Goal: Information Seeking & Learning: Check status

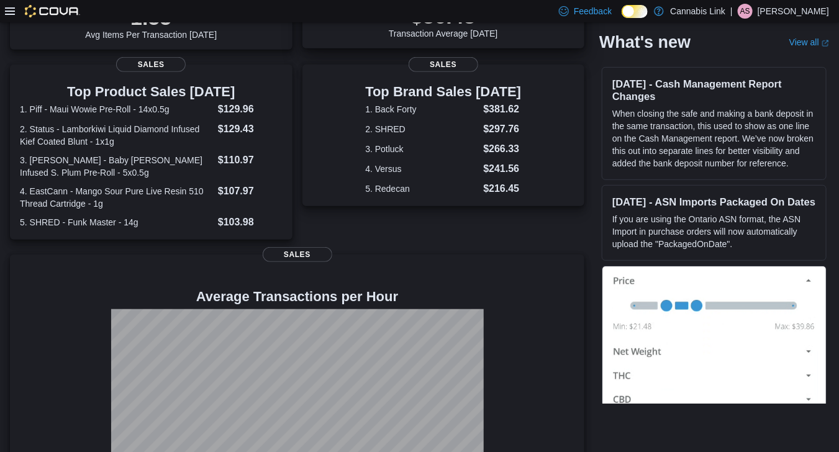
scroll to position [216, 0]
click at [171, 172] on dt "3. [PERSON_NAME] - Baby [PERSON_NAME] Infused S. Plum Pre-Roll - 5x0.5g" at bounding box center [116, 165] width 193 height 25
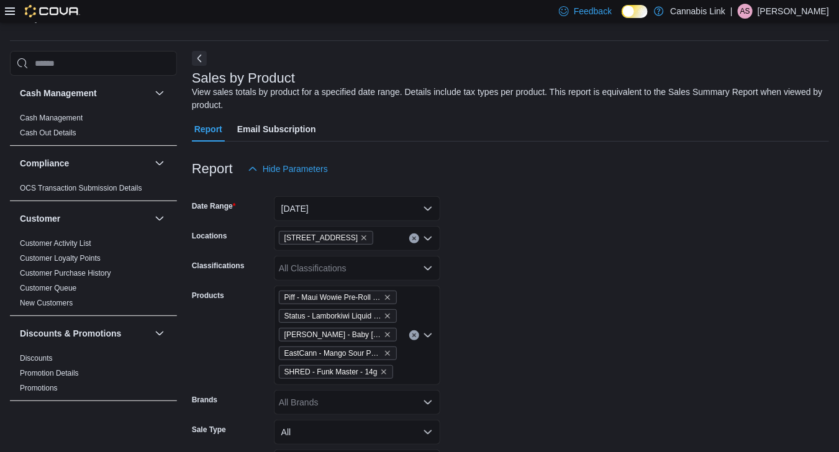
scroll to position [42, 0]
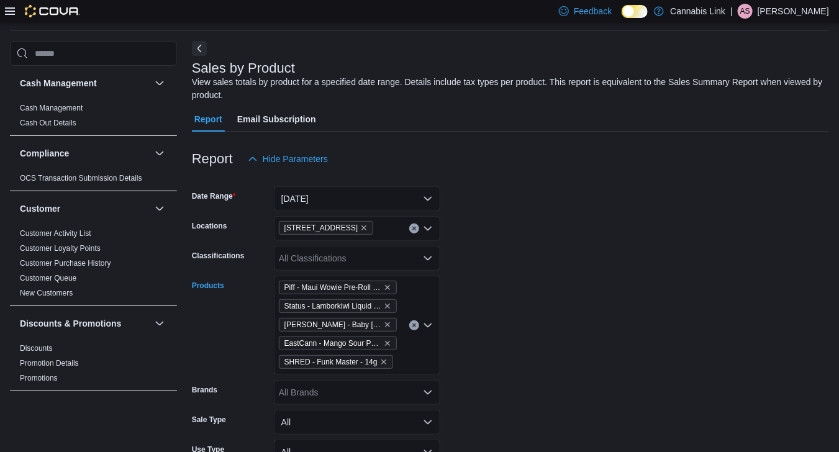
click at [414, 324] on icon "Clear input" at bounding box center [414, 325] width 5 height 5
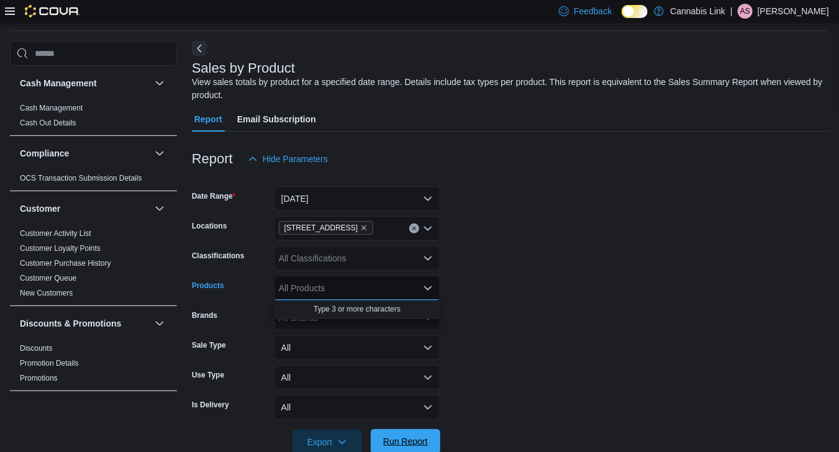
click at [401, 430] on span "Run Report" at bounding box center [405, 441] width 55 height 25
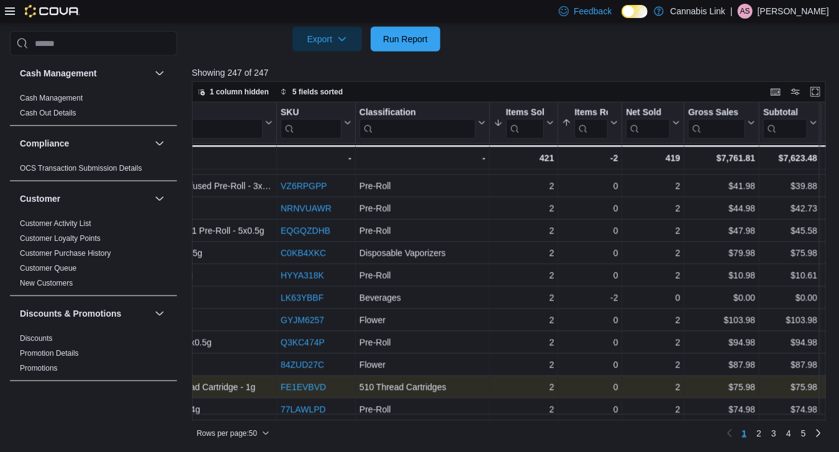
scroll to position [872, 0]
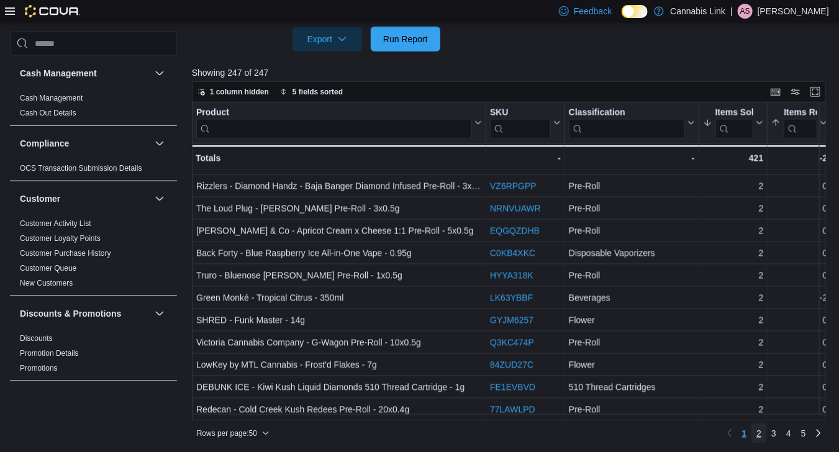
click at [762, 432] on link "2" at bounding box center [758, 433] width 15 height 20
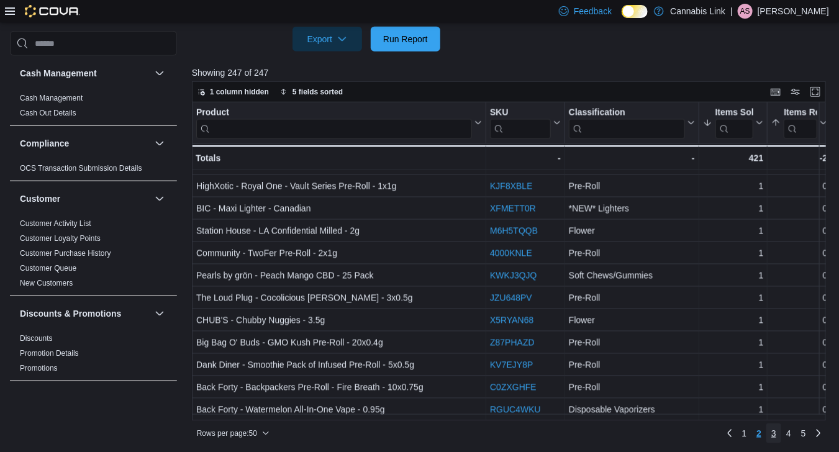
click at [776, 431] on span "3" at bounding box center [773, 433] width 5 height 12
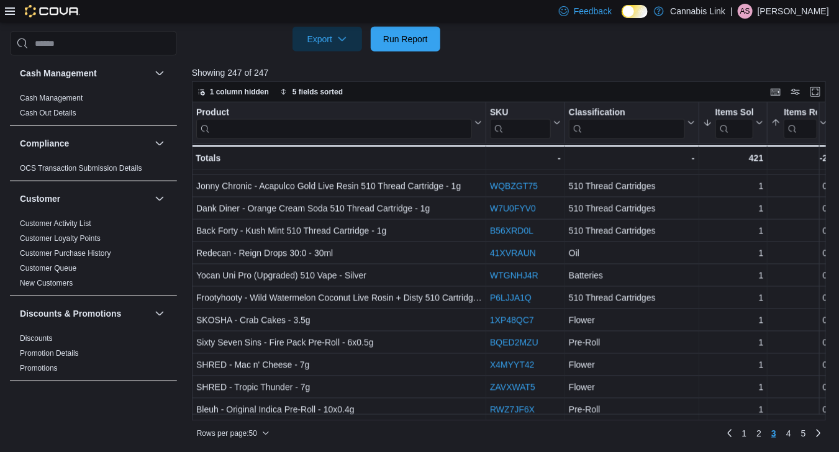
scroll to position [445, 0]
click at [796, 428] on link "4" at bounding box center [788, 433] width 15 height 20
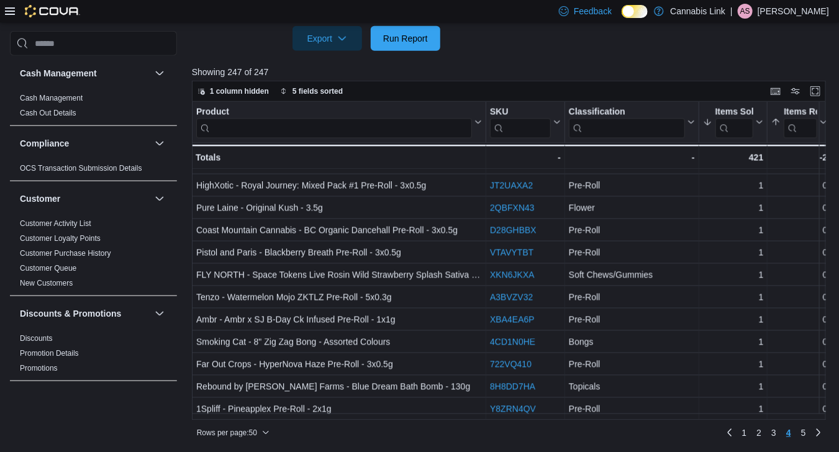
scroll to position [872, 0]
click at [806, 435] on span "5" at bounding box center [803, 433] width 5 height 12
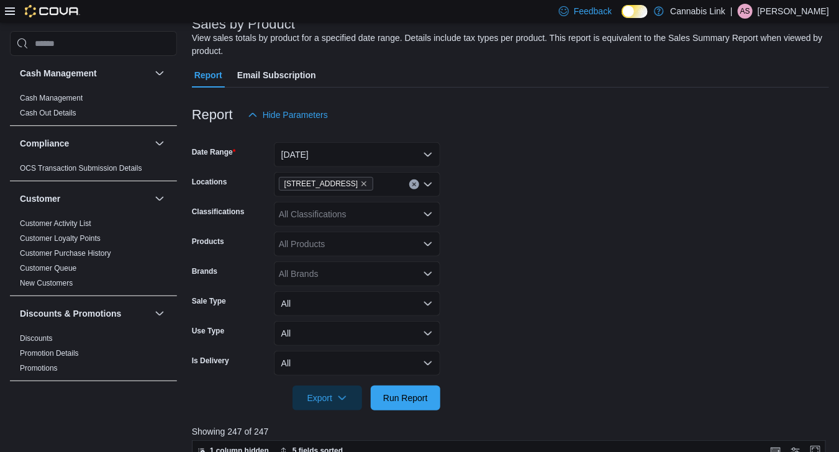
scroll to position [0, 0]
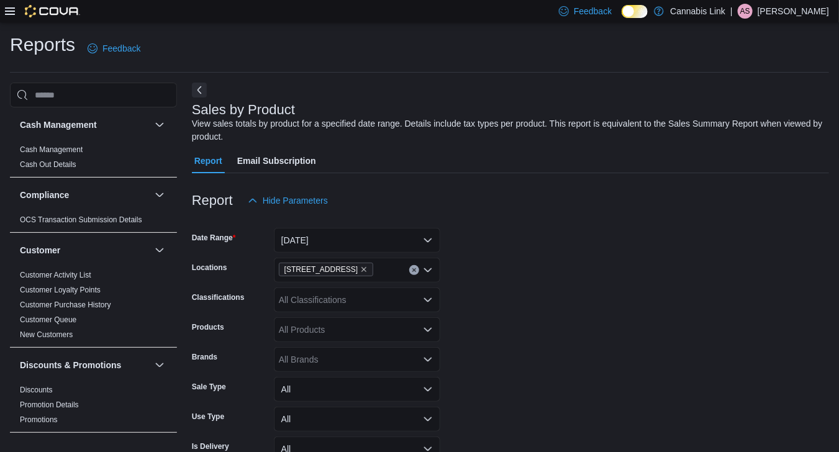
click at [12, 9] on icon at bounding box center [10, 11] width 10 height 10
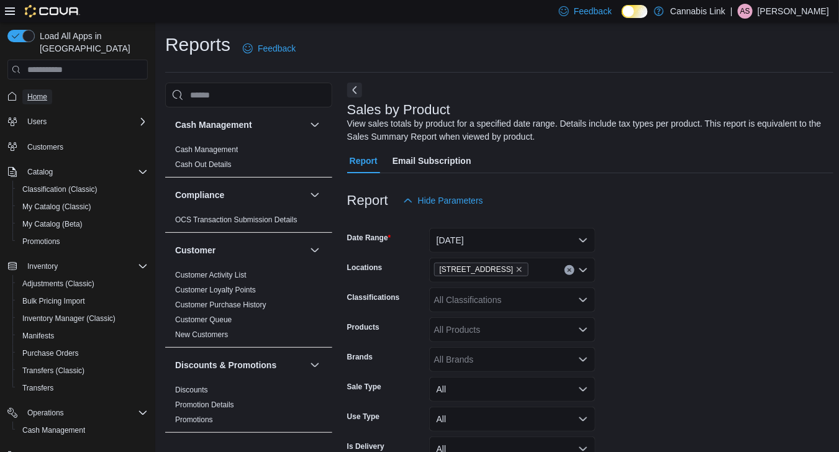
click at [32, 92] on span "Home" at bounding box center [37, 97] width 20 height 10
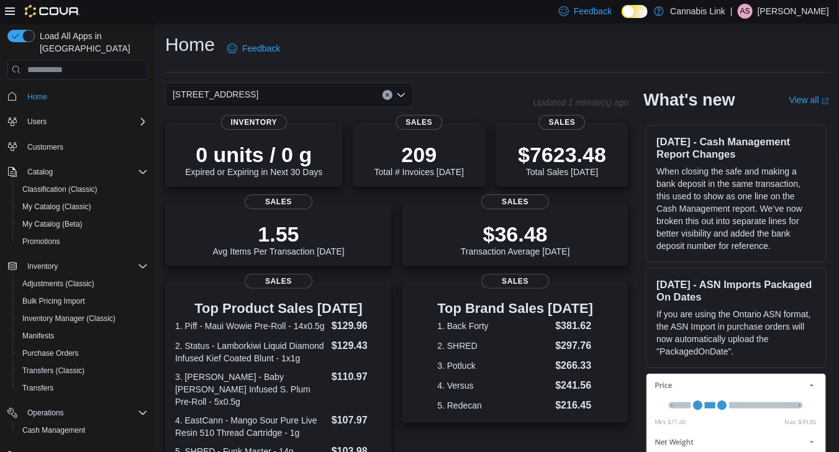
click at [404, 93] on icon "Open list of options" at bounding box center [401, 95] width 10 height 10
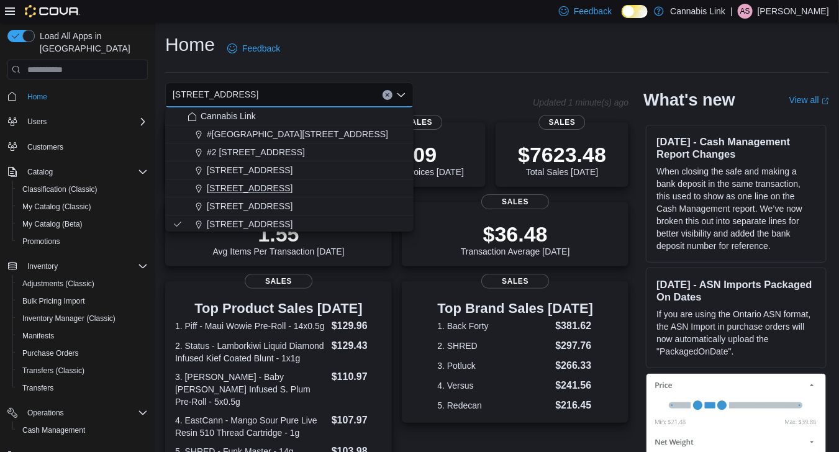
click at [325, 190] on div "1295 Highbury Ave N" at bounding box center [297, 188] width 219 height 12
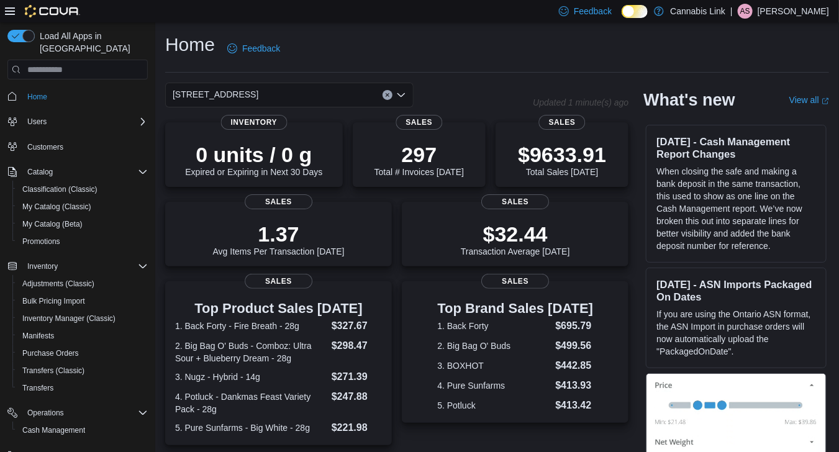
click at [401, 99] on icon "Open list of options" at bounding box center [401, 95] width 10 height 10
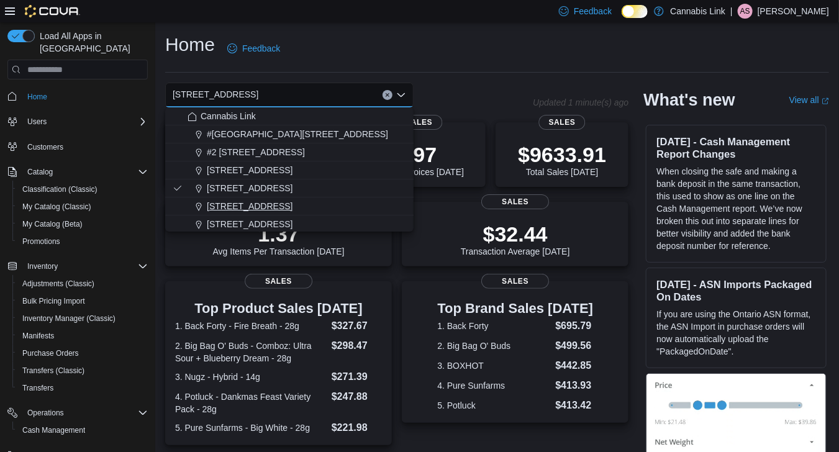
click at [287, 211] on span "390 Springbank Drive" at bounding box center [250, 206] width 86 height 12
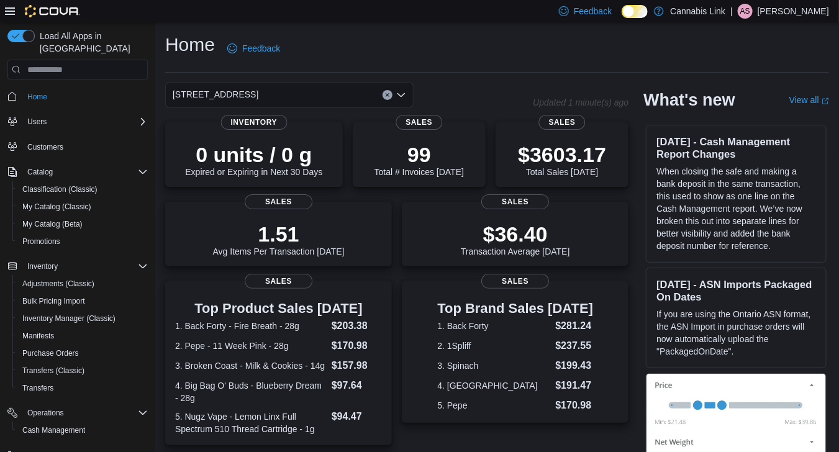
click at [407, 101] on div "390 Springbank Drive" at bounding box center [289, 95] width 248 height 25
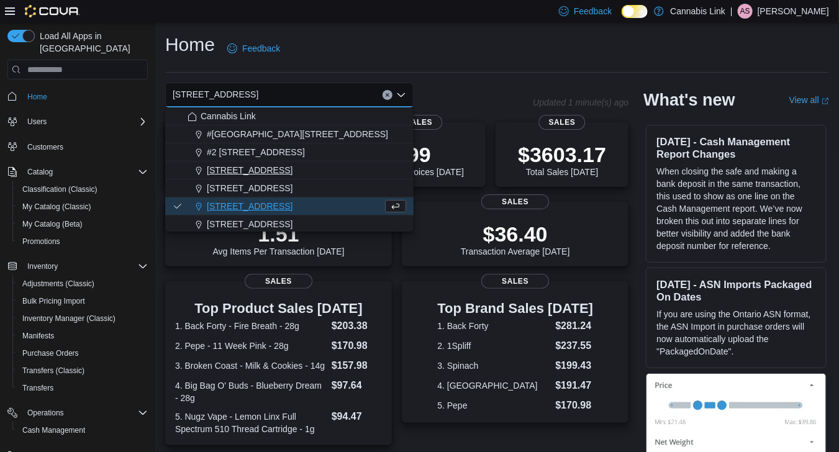
click at [335, 178] on button "1225 Wonderland Road North" at bounding box center [289, 170] width 248 height 18
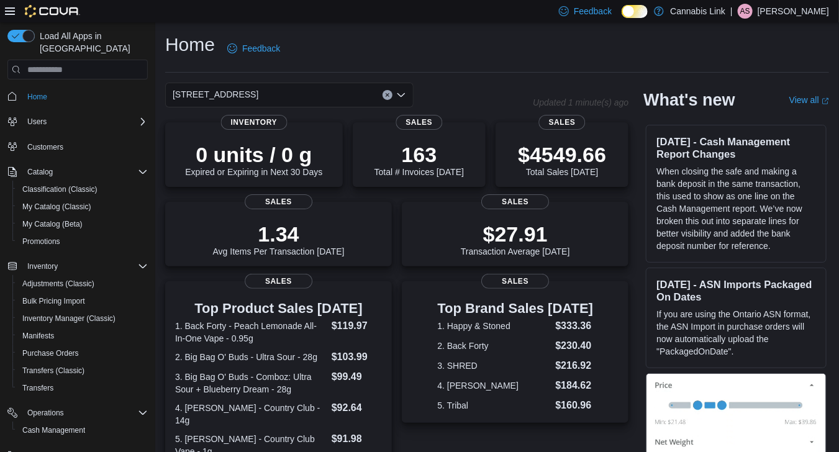
click at [399, 97] on icon "Open list of options" at bounding box center [401, 95] width 10 height 10
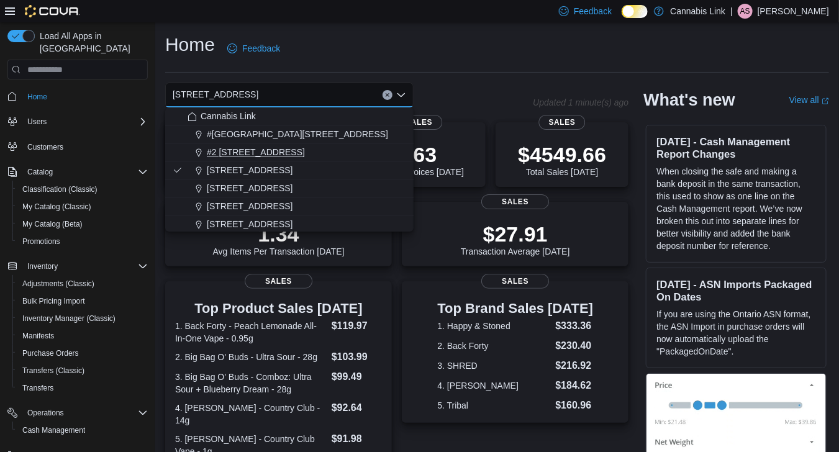
click at [346, 157] on div "#2 1149 Western Rd." at bounding box center [297, 152] width 219 height 12
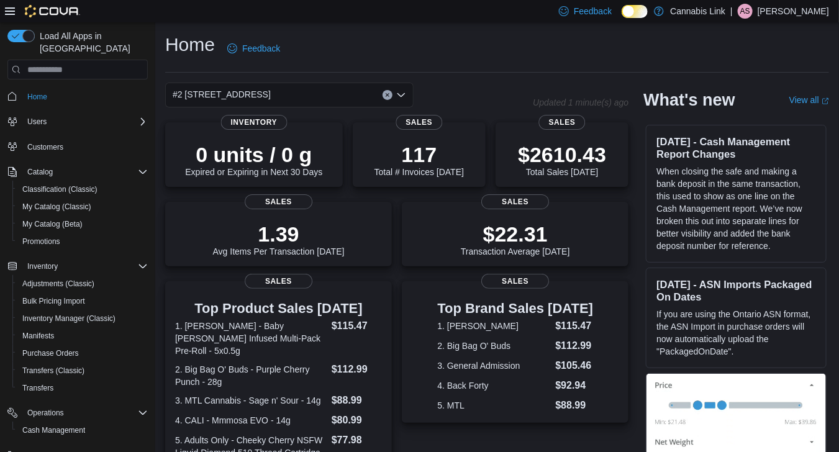
click at [399, 94] on icon "Open list of options" at bounding box center [400, 95] width 7 height 4
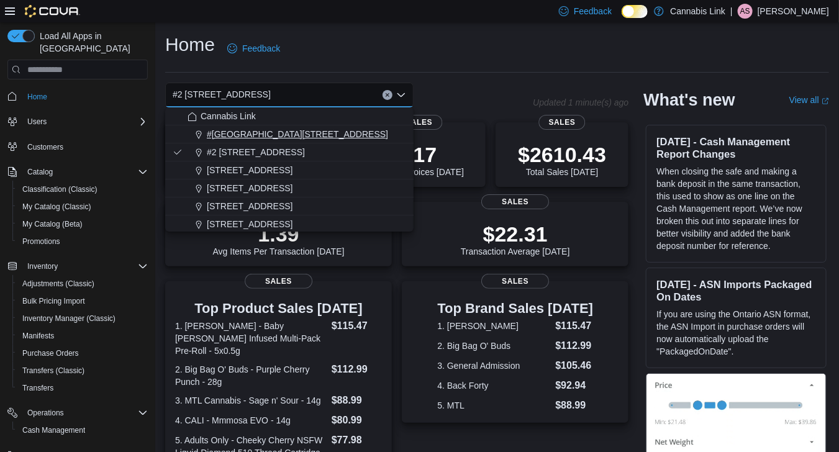
click at [365, 129] on div "#1 1175 Hyde Park Road, Unit 2B" at bounding box center [297, 134] width 219 height 12
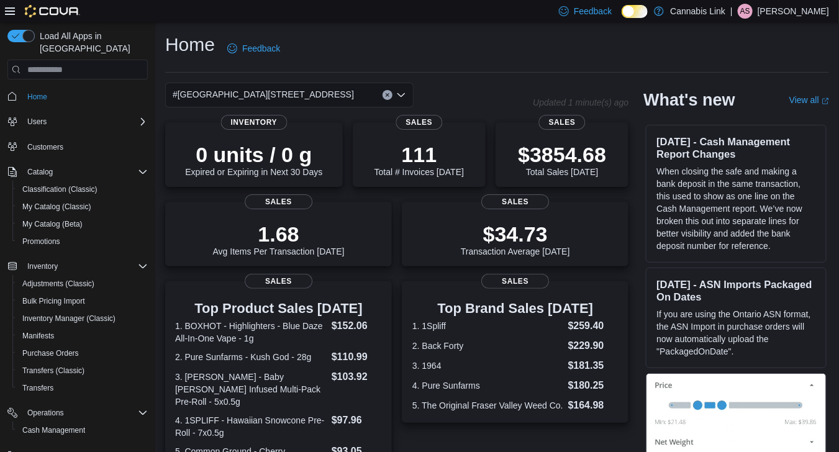
click at [409, 96] on div "#1 1175 Hyde Park Road, Unit 2B" at bounding box center [289, 95] width 248 height 25
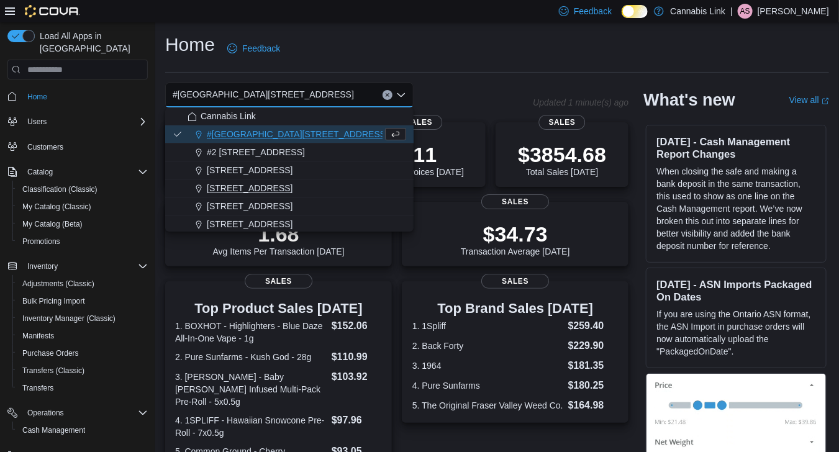
click at [346, 187] on div "1295 Highbury Ave N" at bounding box center [297, 188] width 219 height 12
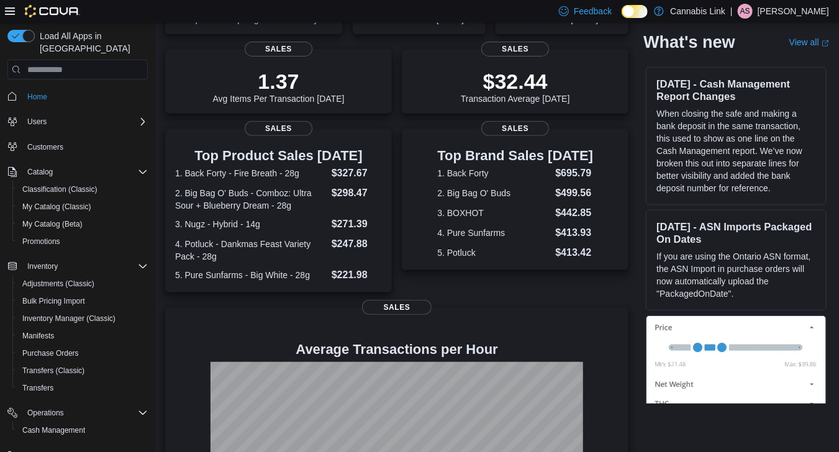
scroll to position [143, 0]
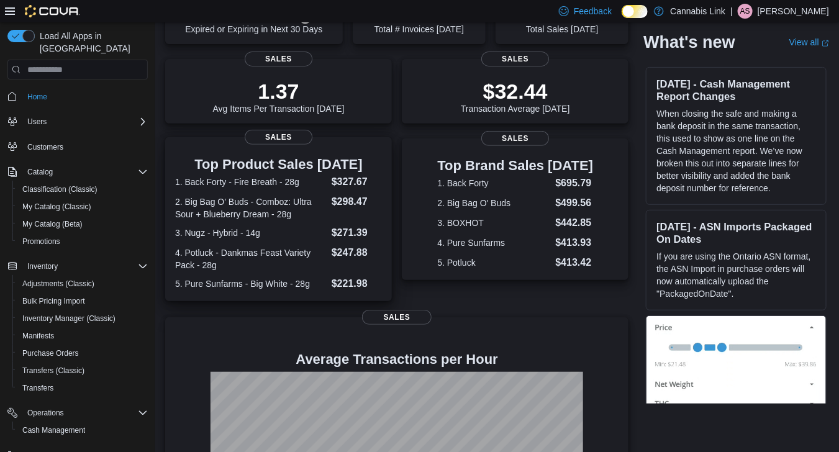
click at [315, 242] on dl "1. Back Forty - Fire Breath - 28g $327.67 2. Big Bag O' Buds - Comboz: Ultra So…" at bounding box center [278, 232] width 207 height 117
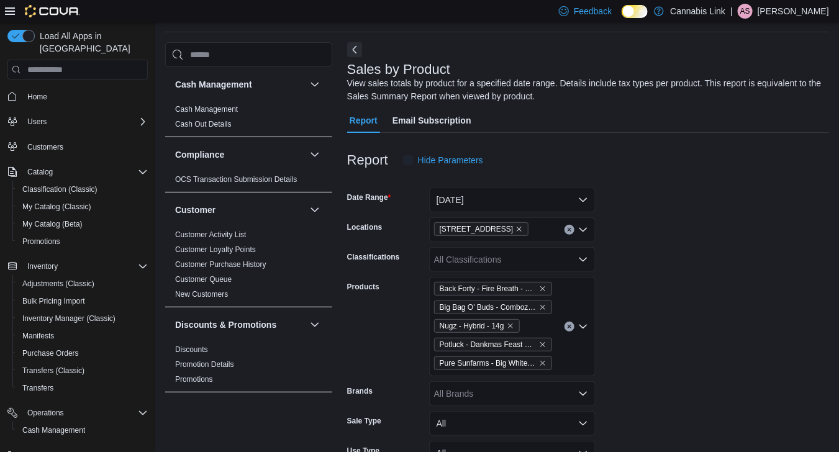
scroll to position [42, 0]
click at [566, 330] on div "Back Forty - Fire Breath - 28g Big Bag O' Buds - Comboz: Ultra Sour + Blueberry…" at bounding box center [512, 325] width 166 height 99
click at [566, 329] on button "Clear input" at bounding box center [569, 325] width 10 height 10
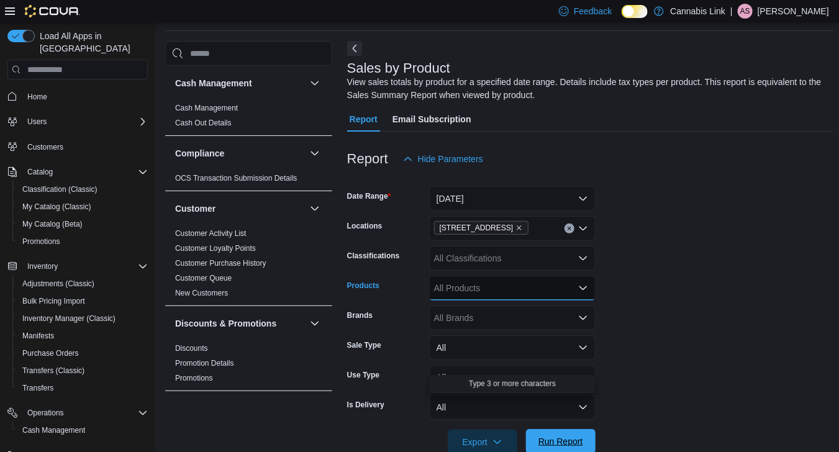
click at [576, 439] on span "Run Report" at bounding box center [560, 441] width 45 height 12
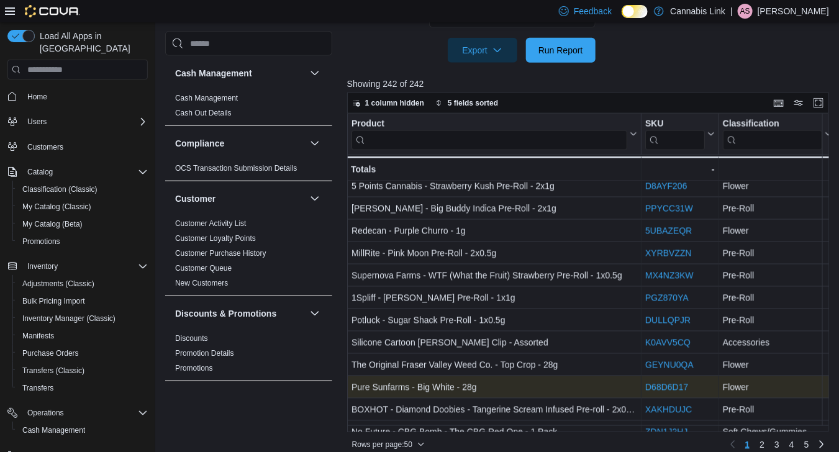
scroll to position [856, 0]
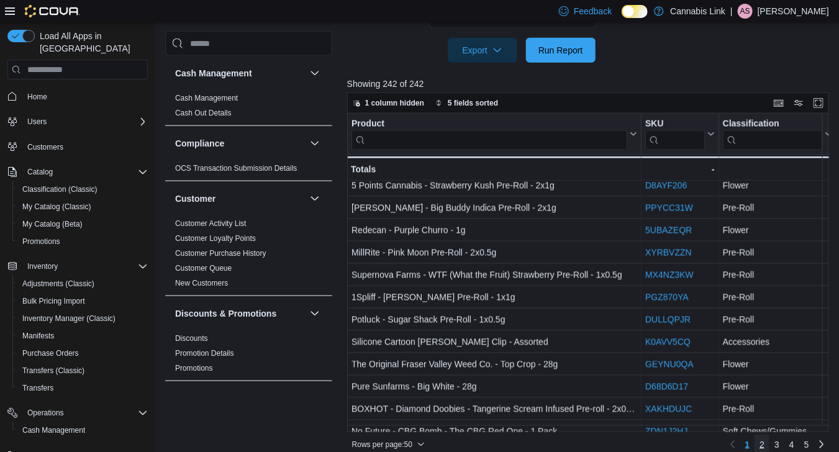
click at [763, 441] on link "2" at bounding box center [761, 445] width 15 height 20
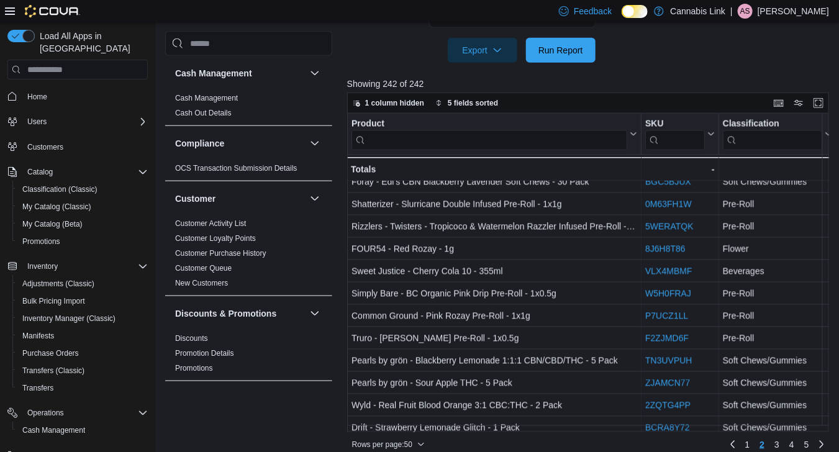
scroll to position [872, 0]
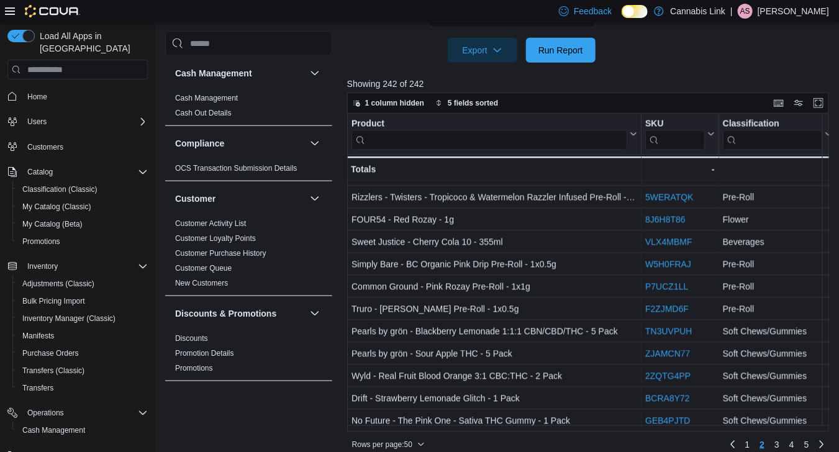
click at [30, 94] on div "Home" at bounding box center [77, 95] width 140 height 23
click at [37, 92] on span "Home" at bounding box center [37, 97] width 20 height 10
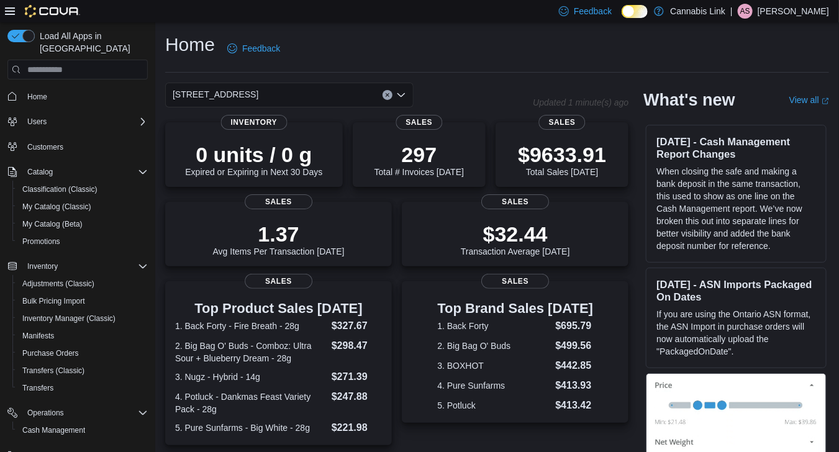
click at [284, 96] on div "1295 Highbury Ave N" at bounding box center [289, 95] width 248 height 25
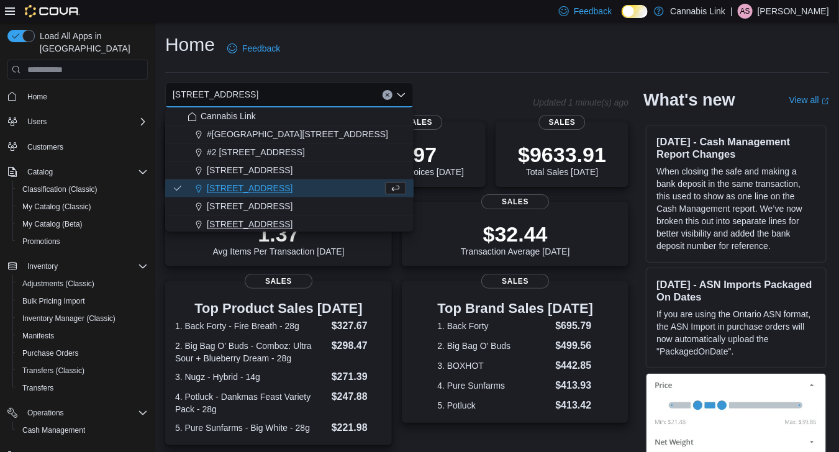
click at [279, 224] on span "509 Commissioners Rd W" at bounding box center [250, 224] width 86 height 12
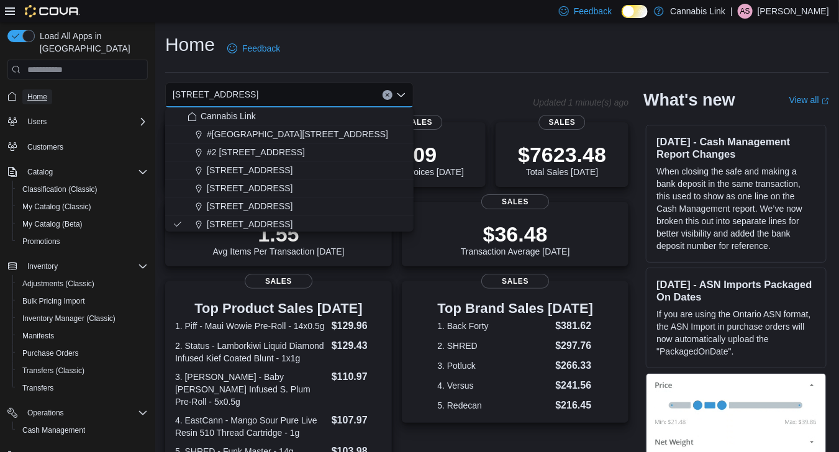
click at [36, 92] on span "Home" at bounding box center [37, 97] width 20 height 10
